Goal: Use online tool/utility: Use online tool/utility

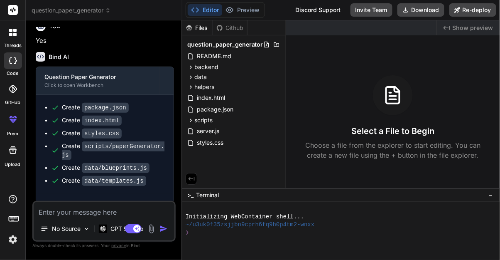
click at [243, 27] on div "Disabled until preview for your project is generated" at bounding box center [243, 27] width 0 height 0
click at [263, 77] on div "data" at bounding box center [234, 77] width 97 height 10
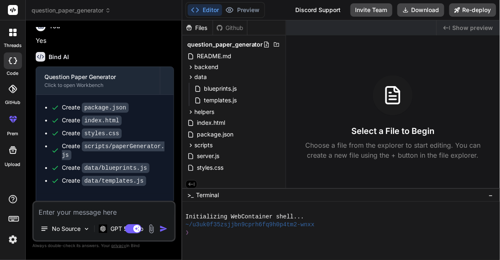
click at [209, 13] on button "Editor" at bounding box center [205, 10] width 34 height 12
click at [206, 10] on button "Editor" at bounding box center [205, 10] width 34 height 12
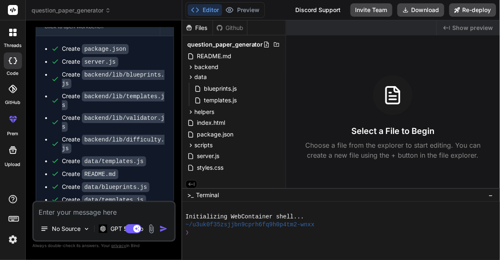
click at [208, 50] on div "question_paper_generator" at bounding box center [234, 45] width 97 height 12
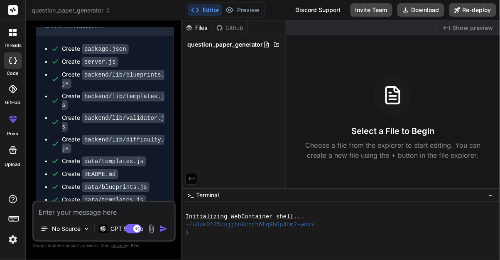
click at [207, 42] on span "question_paper_generator" at bounding box center [225, 44] width 76 height 8
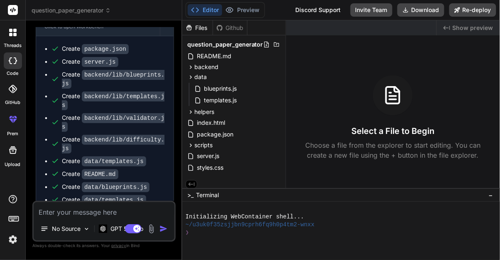
click at [203, 54] on span "README.md" at bounding box center [214, 56] width 36 height 10
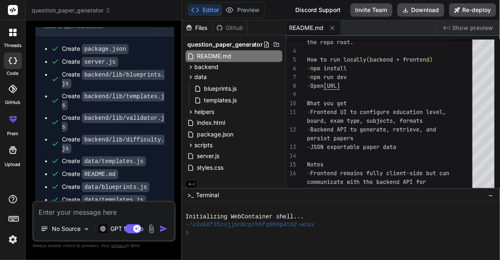
click at [264, 44] on icon at bounding box center [266, 44] width 7 height 7
click at [79, 217] on textarea at bounding box center [104, 209] width 141 height 15
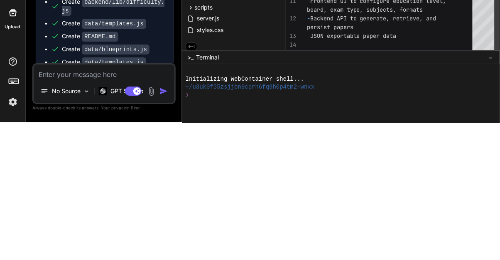
scroll to position [40, 0]
click at [455, 221] on div "~/u3uk0f35zsjjbn9cprh6fq9h0p4tm2-wnxx" at bounding box center [338, 225] width 304 height 8
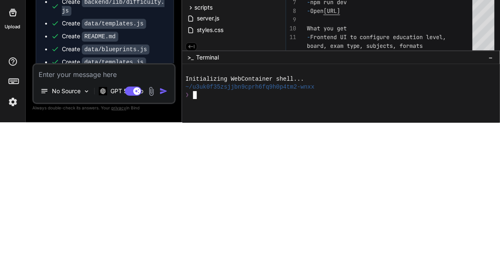
click at [462, 244] on div at bounding box center [338, 248] width 304 height 8
type textarea "x"
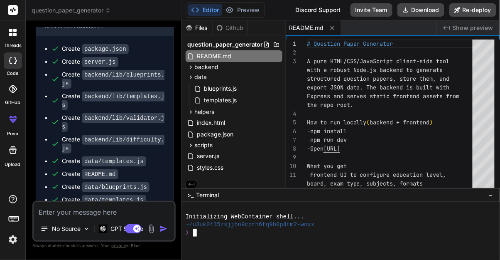
scroll to position [0, 0]
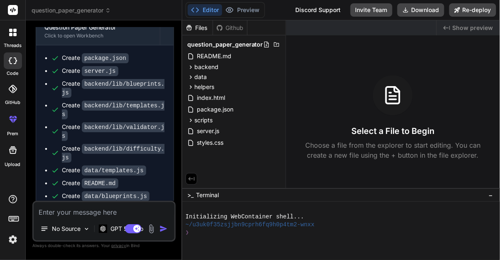
click at [462, 109] on div "Select a File to Begin Choose a file from the explorer to start editing. You ca…" at bounding box center [393, 117] width 214 height 85
type textarea "x"
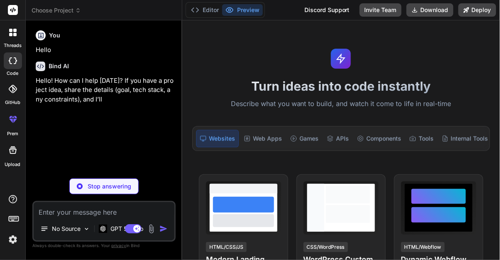
type textarea "x"
